Goal: Transaction & Acquisition: Purchase product/service

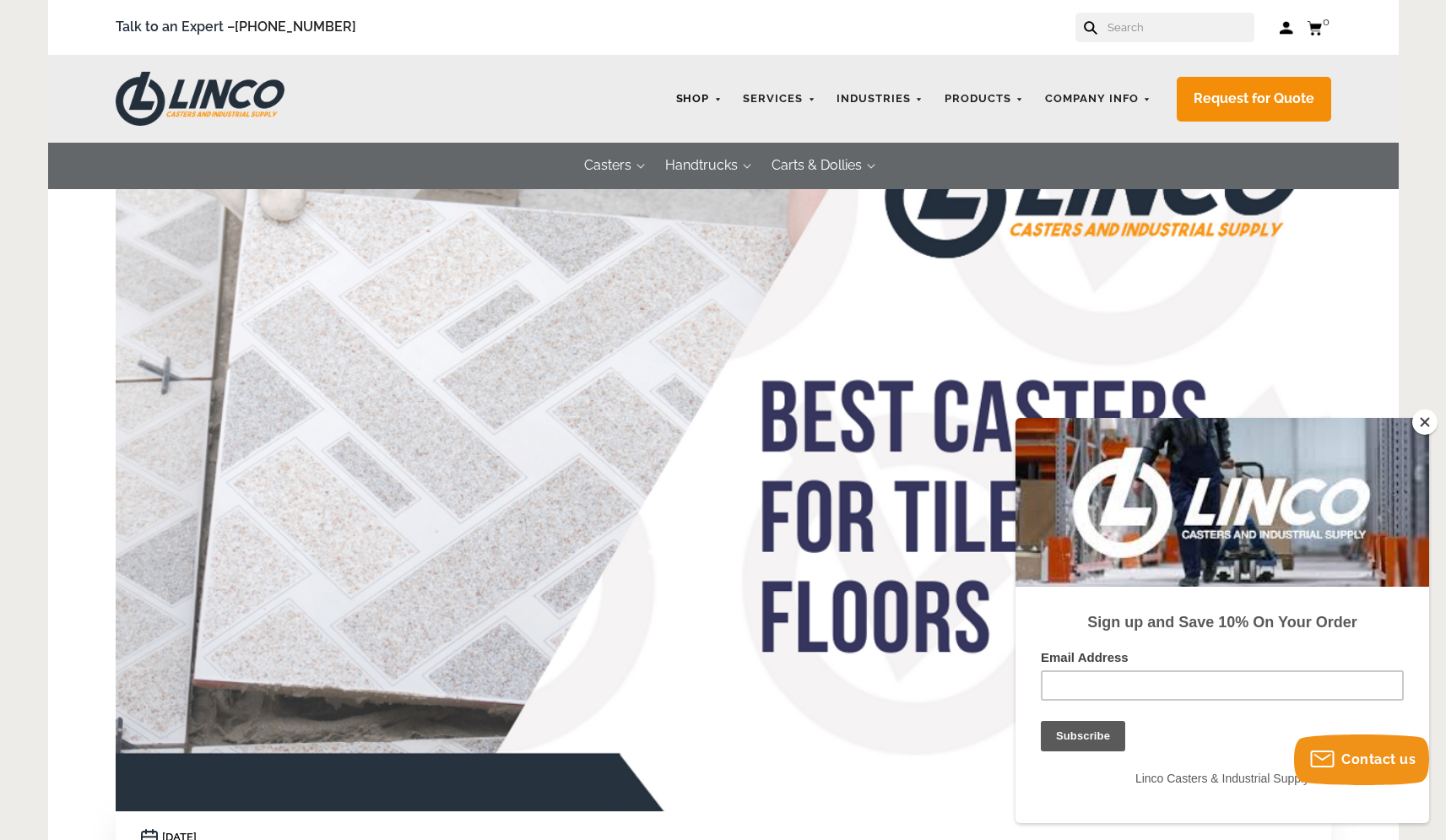
click at [668, 101] on link "Shop" at bounding box center [699, 98] width 63 height 33
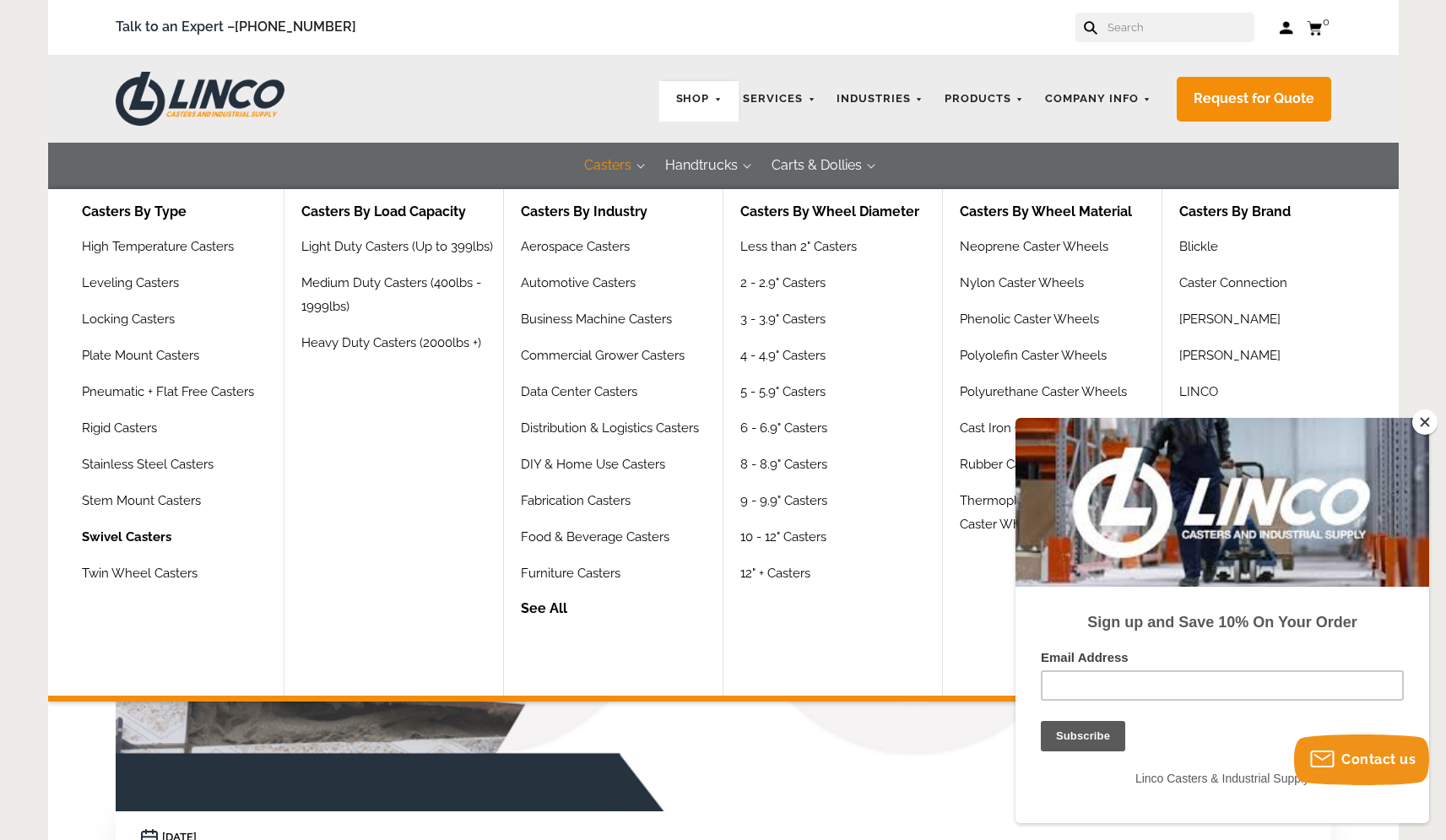
click at [168, 561] on link "Swivel Casters" at bounding box center [126, 543] width 90 height 36
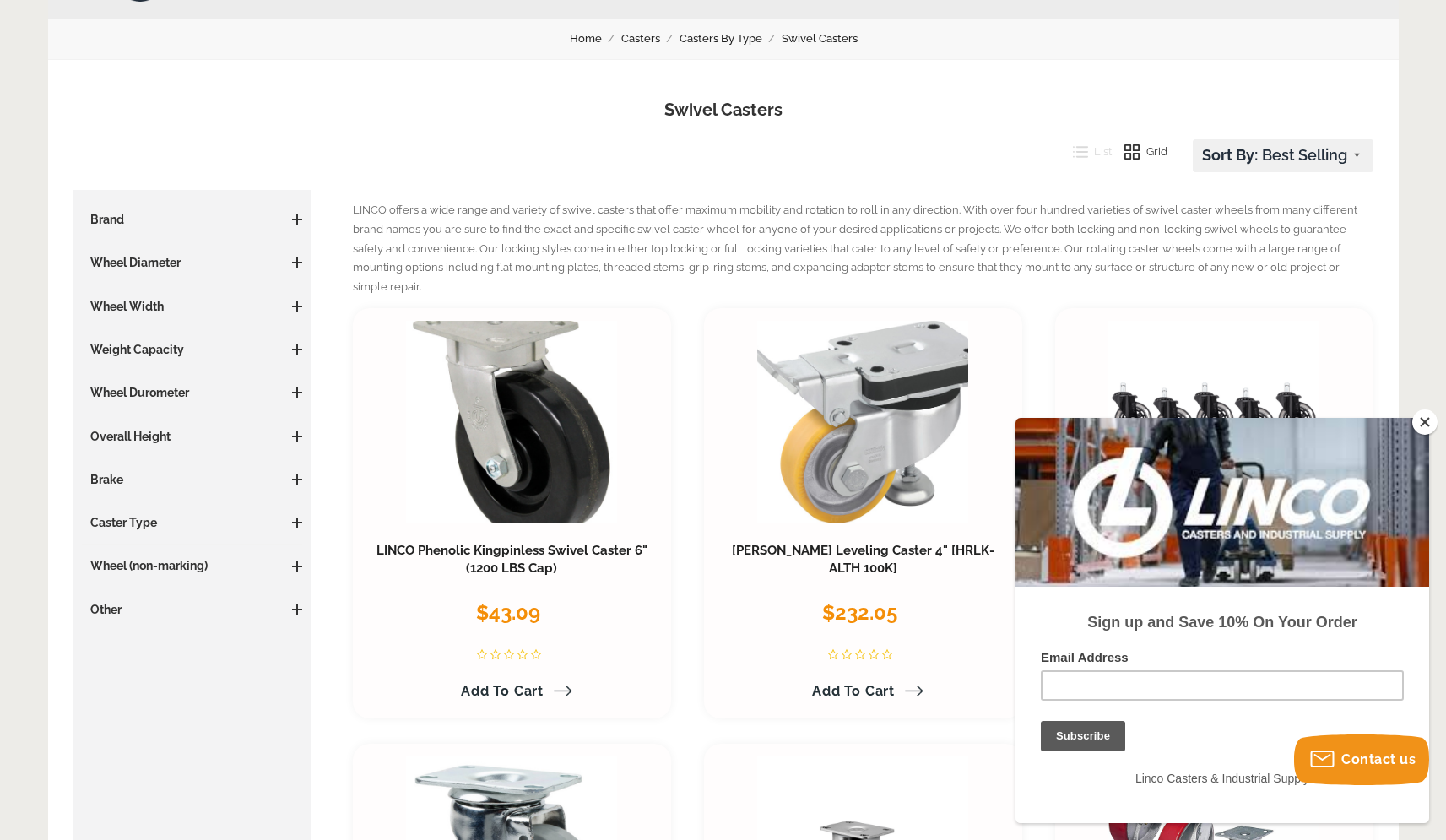
scroll to position [134, 0]
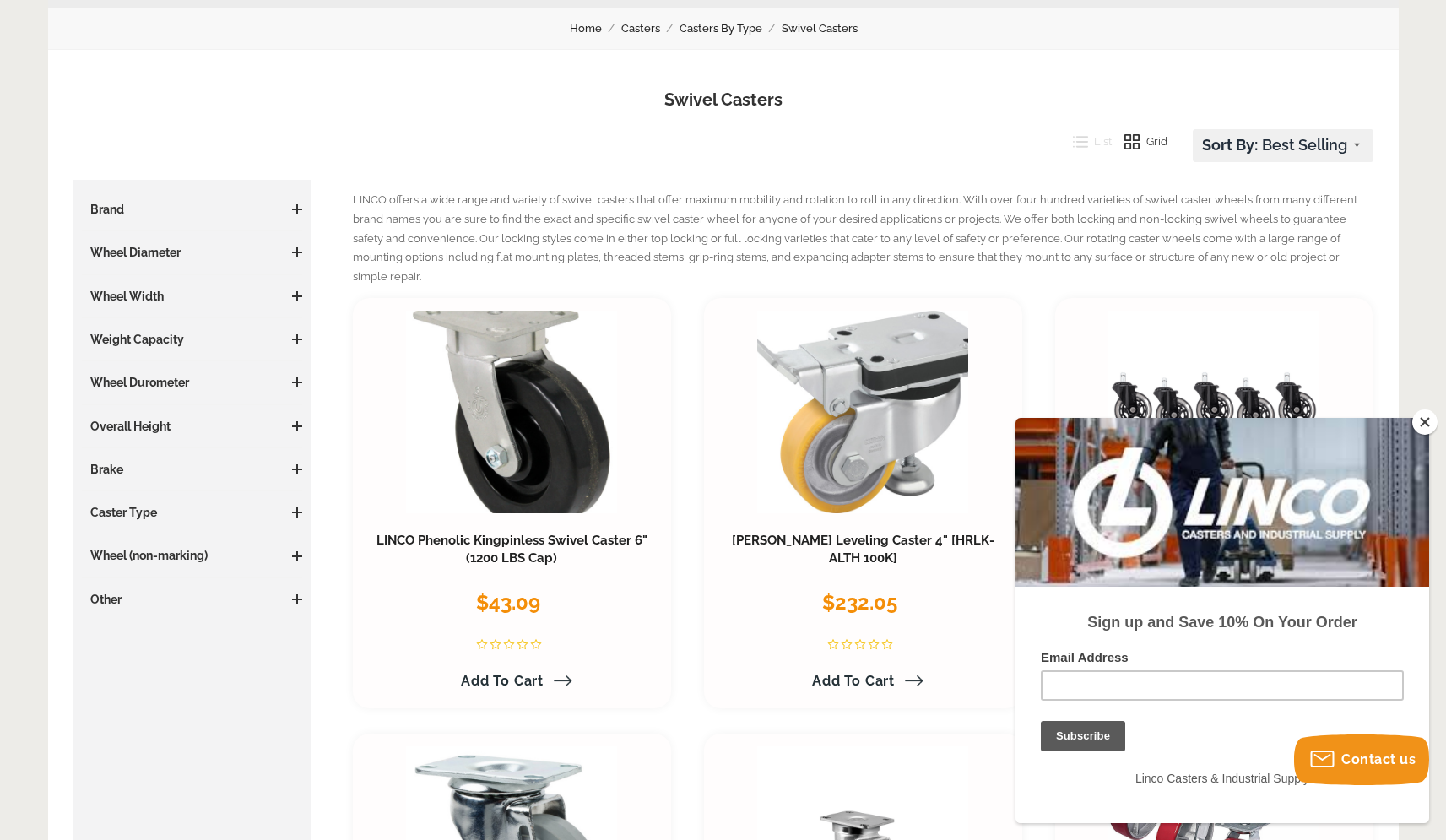
click at [161, 218] on h3 "Brand" at bounding box center [192, 208] width 221 height 17
click at [302, 215] on span at bounding box center [296, 208] width 10 height 10
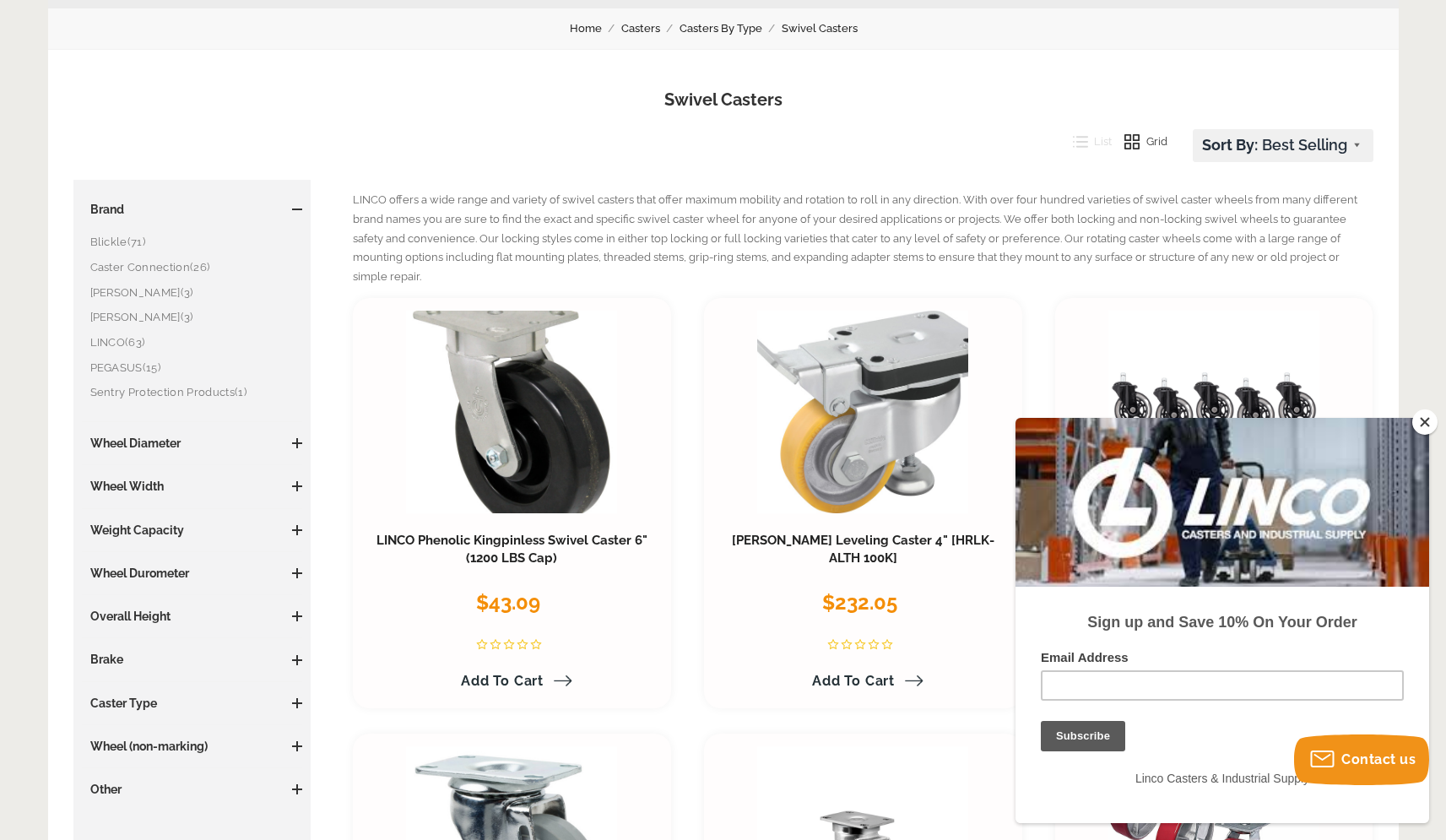
click at [296, 215] on span at bounding box center [296, 208] width 10 height 10
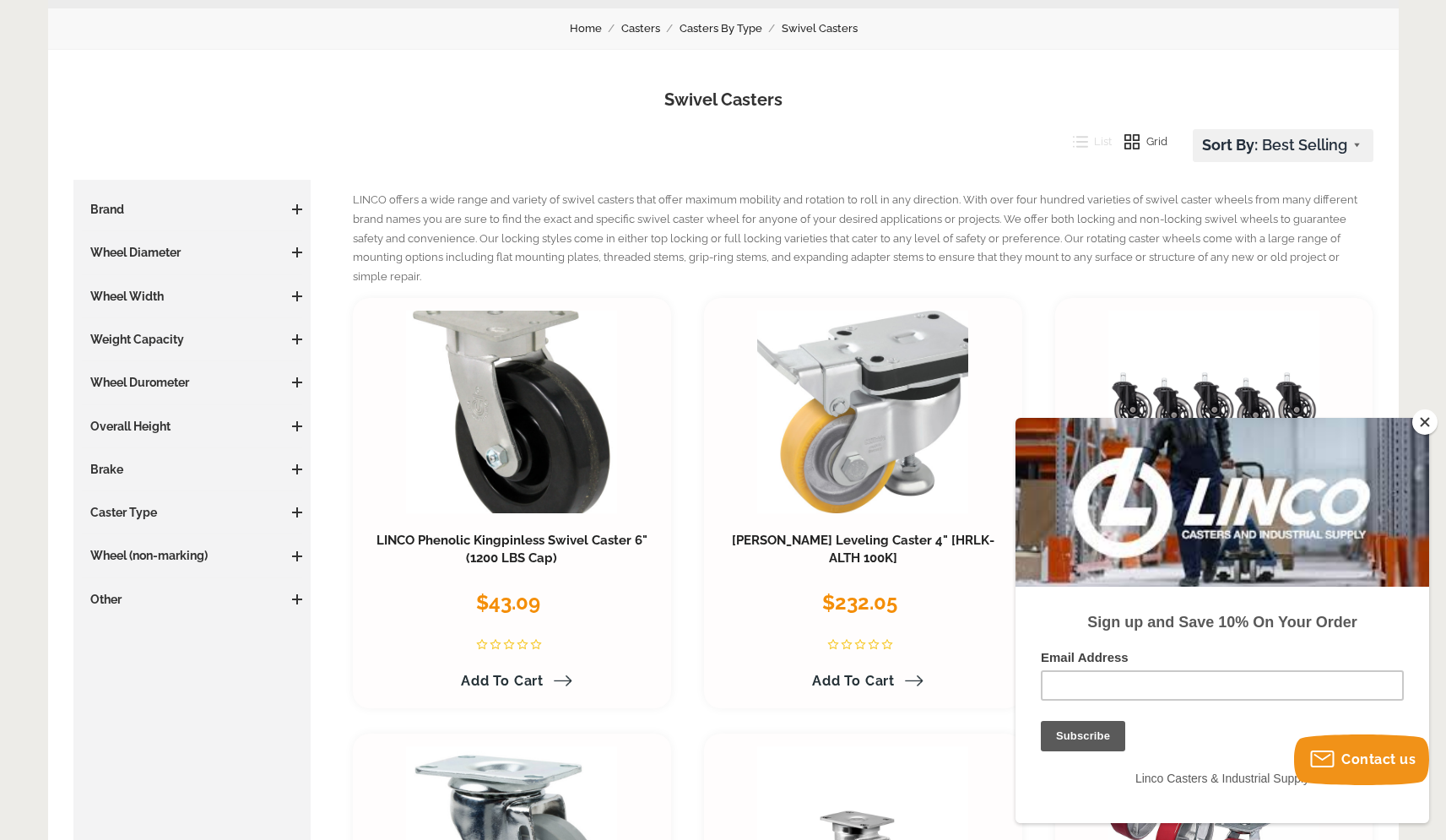
click at [296, 517] on span at bounding box center [296, 512] width 10 height 10
click at [296, 514] on span at bounding box center [296, 513] width 10 height 2
click at [295, 604] on span at bounding box center [296, 599] width 10 height 10
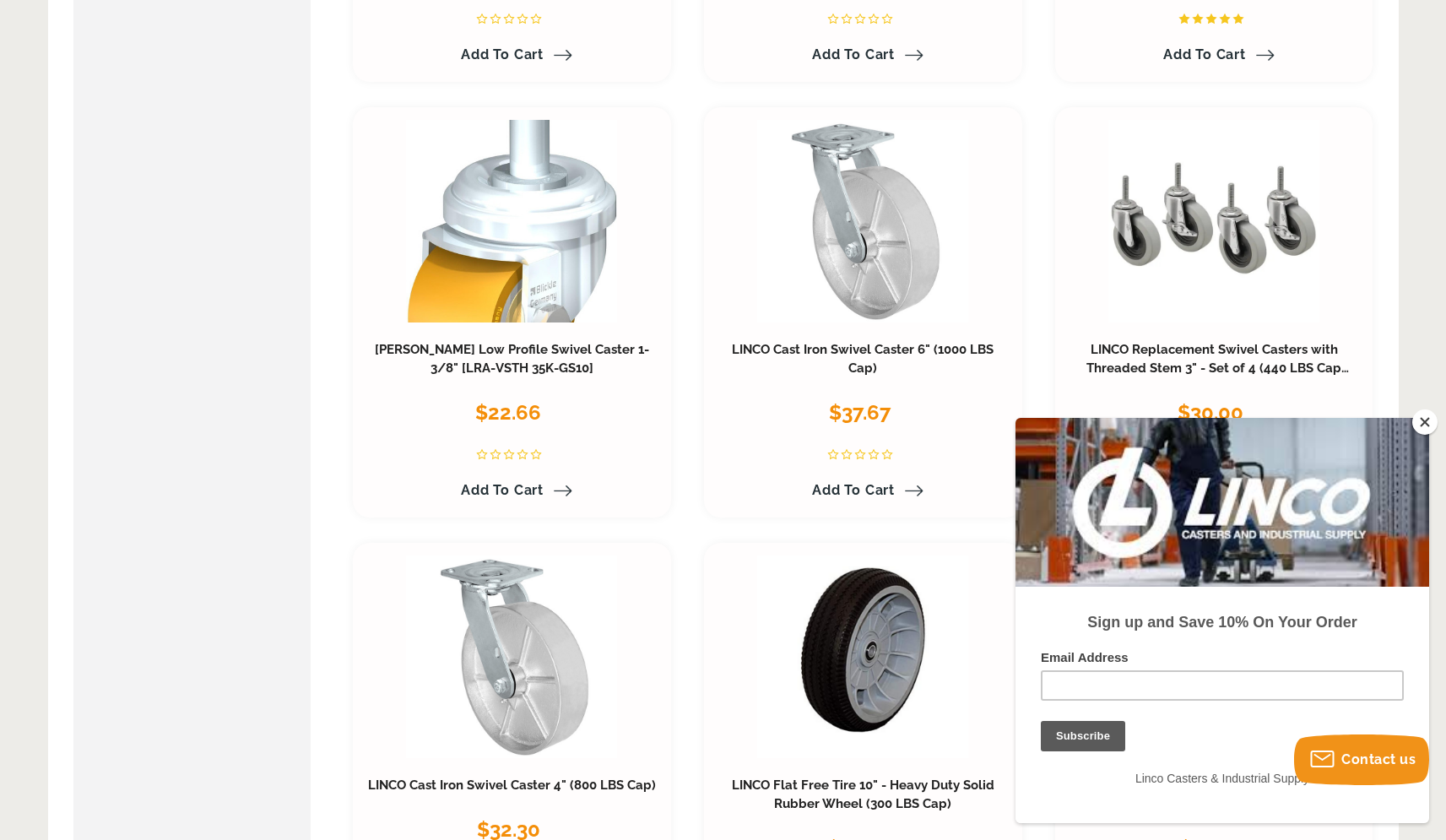
scroll to position [2071, 0]
